Goal: Information Seeking & Learning: Understand process/instructions

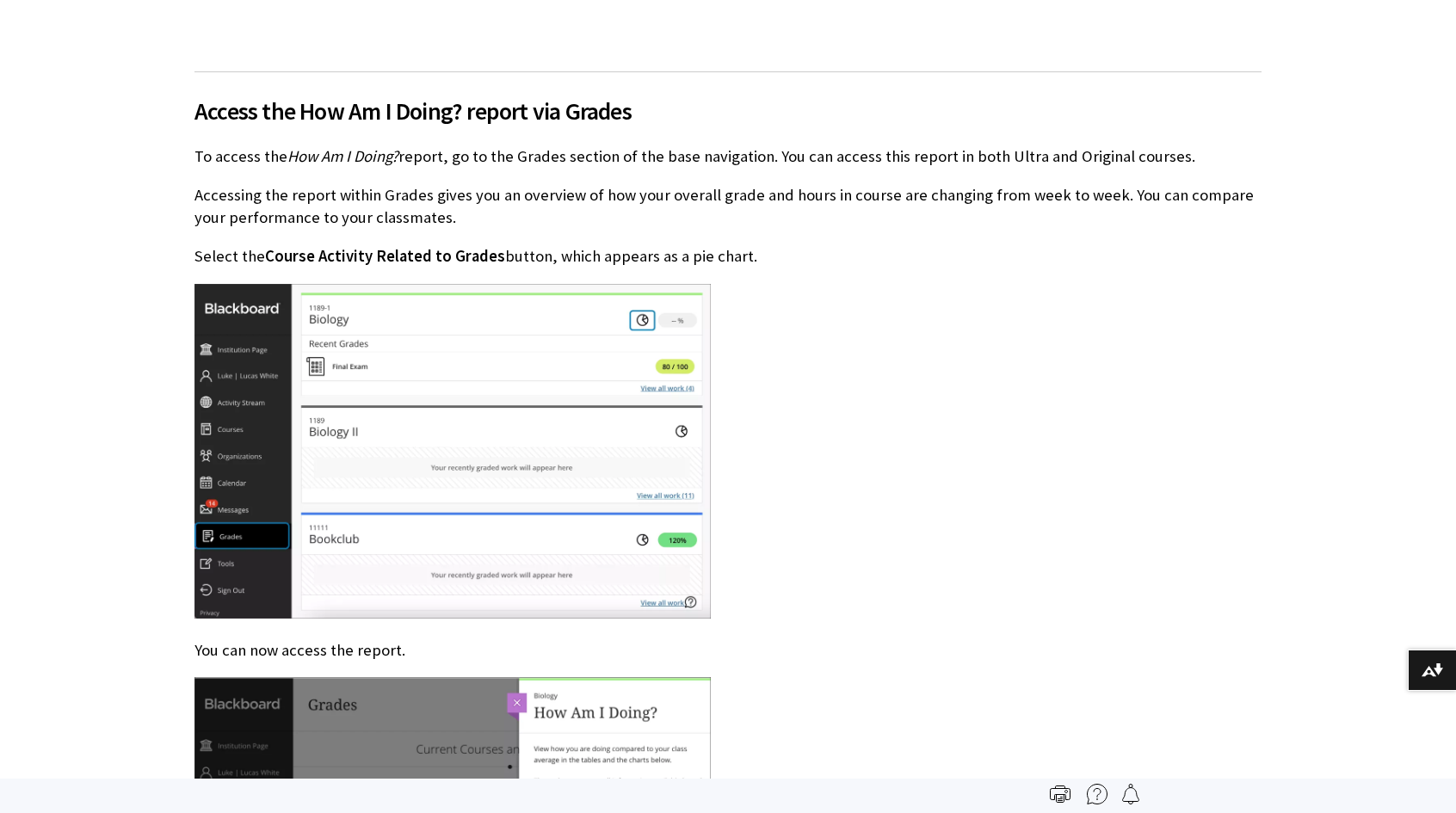
scroll to position [2345, 0]
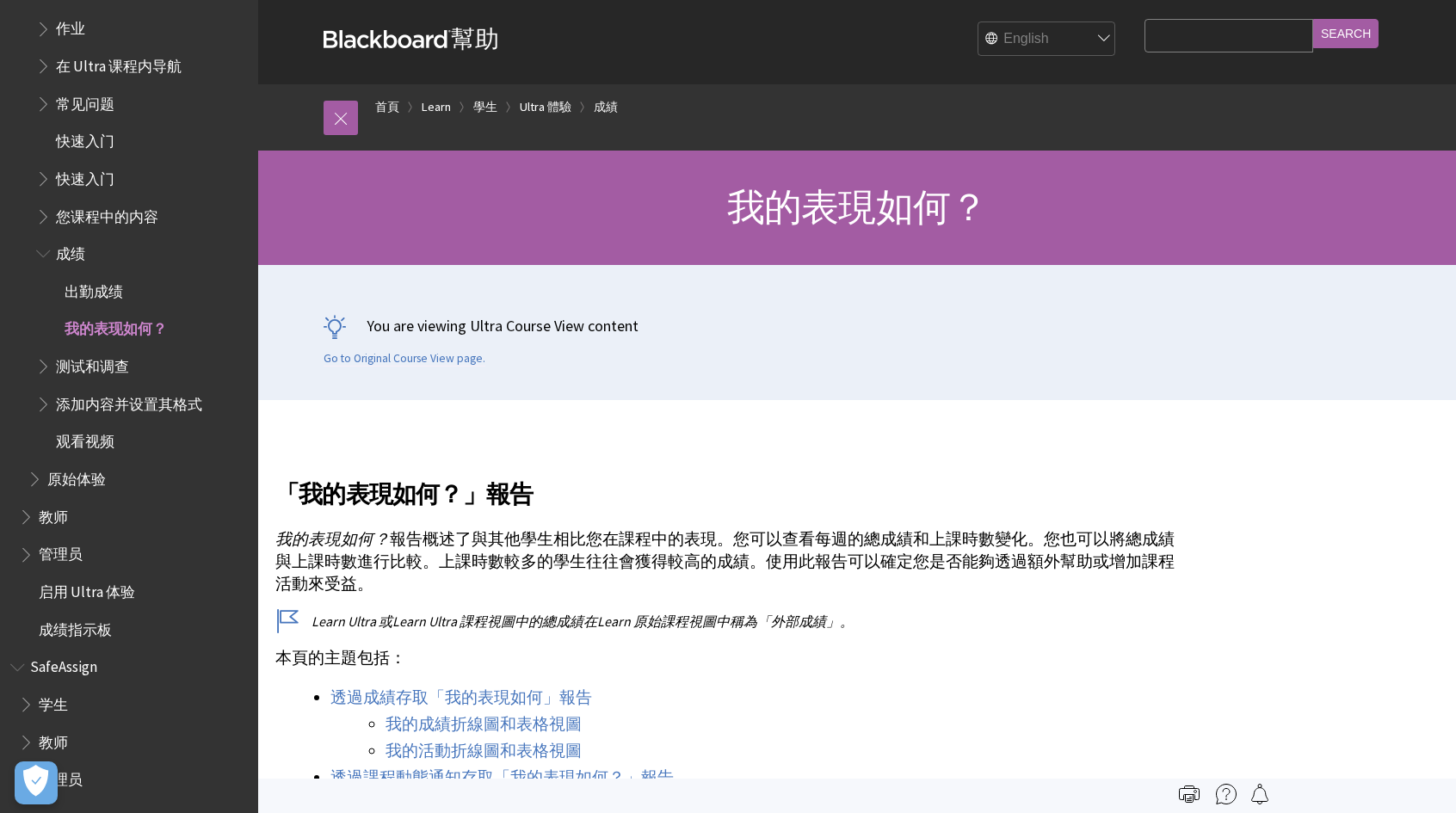
scroll to position [344, 0]
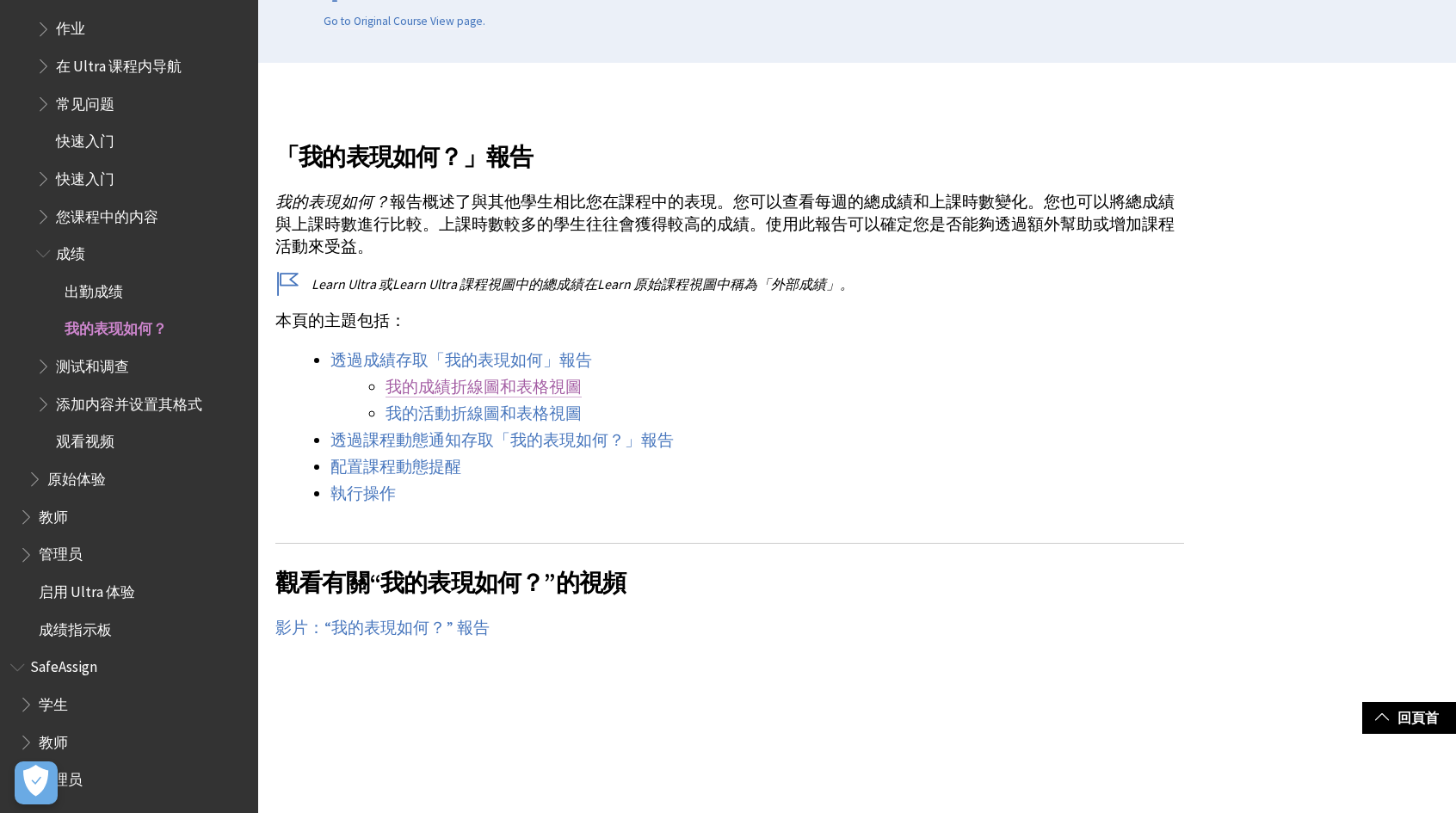
click at [532, 388] on font "我的成績折線圖和表格視圖" at bounding box center [483, 387] width 196 height 20
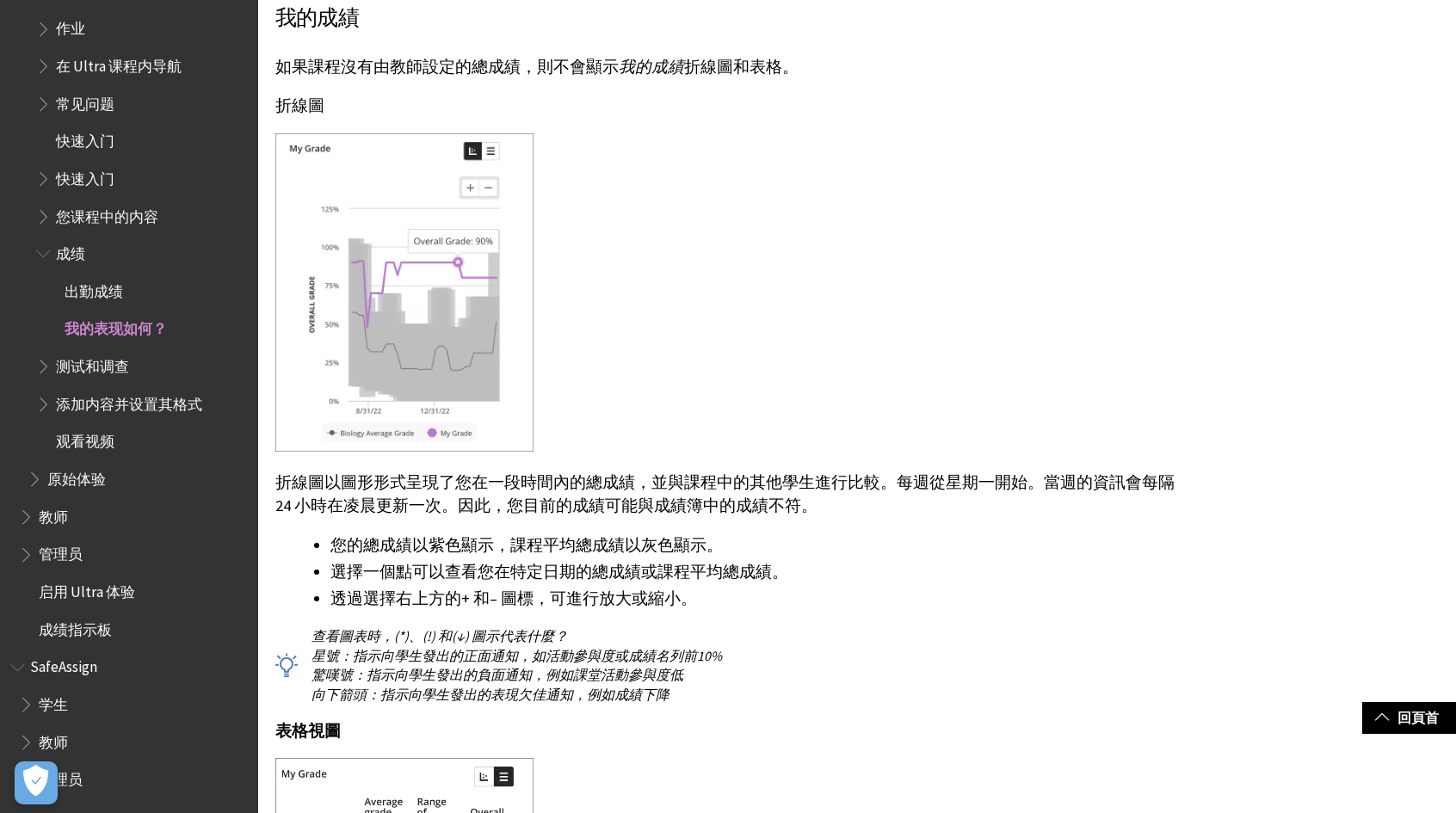
click at [470, 186] on img at bounding box center [405, 293] width 258 height 319
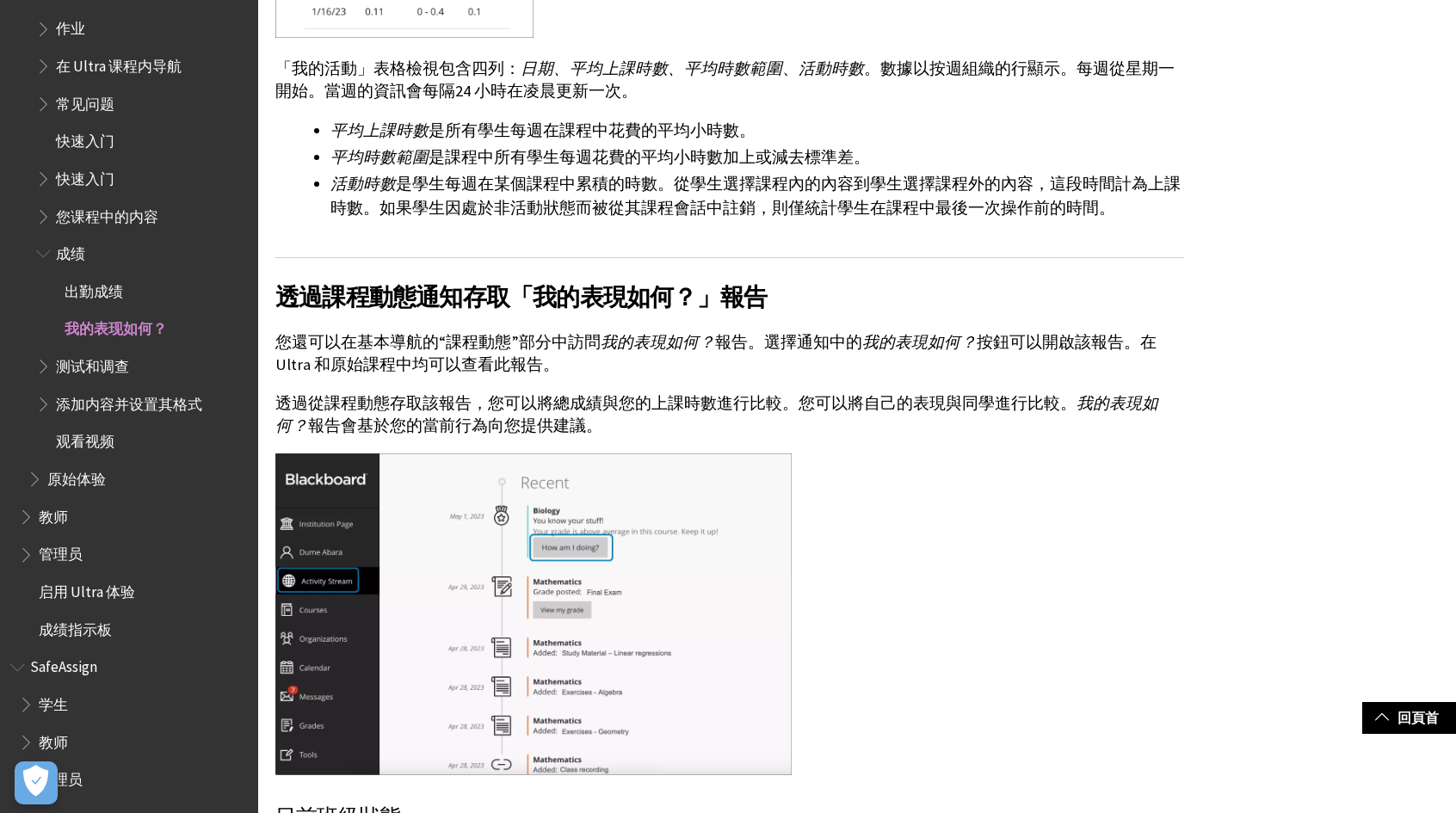
scroll to position [5447, 0]
